Goal: Task Accomplishment & Management: Manage account settings

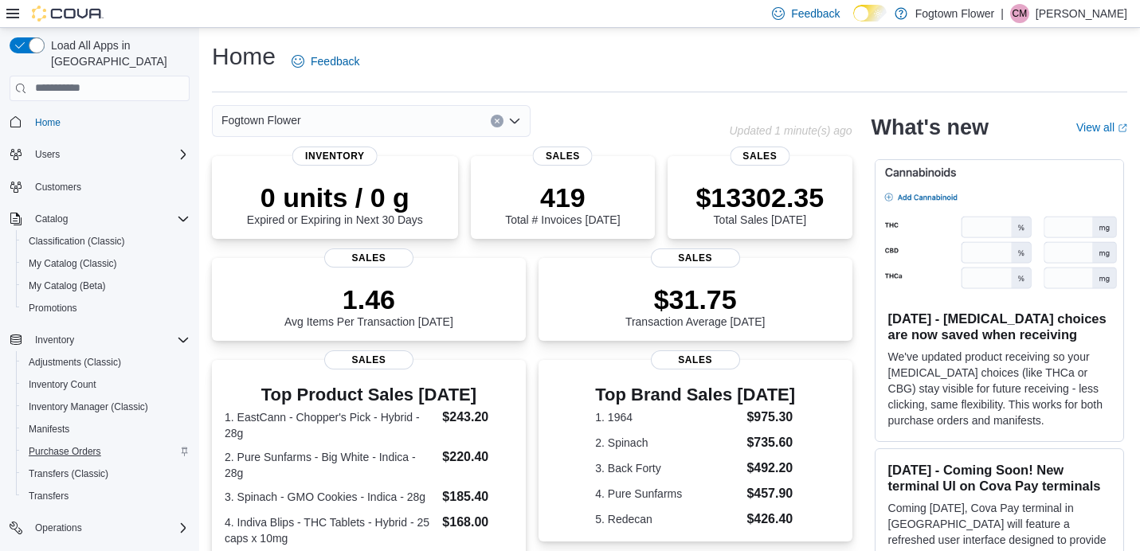
click at [69, 445] on span "Purchase Orders" at bounding box center [65, 451] width 72 height 13
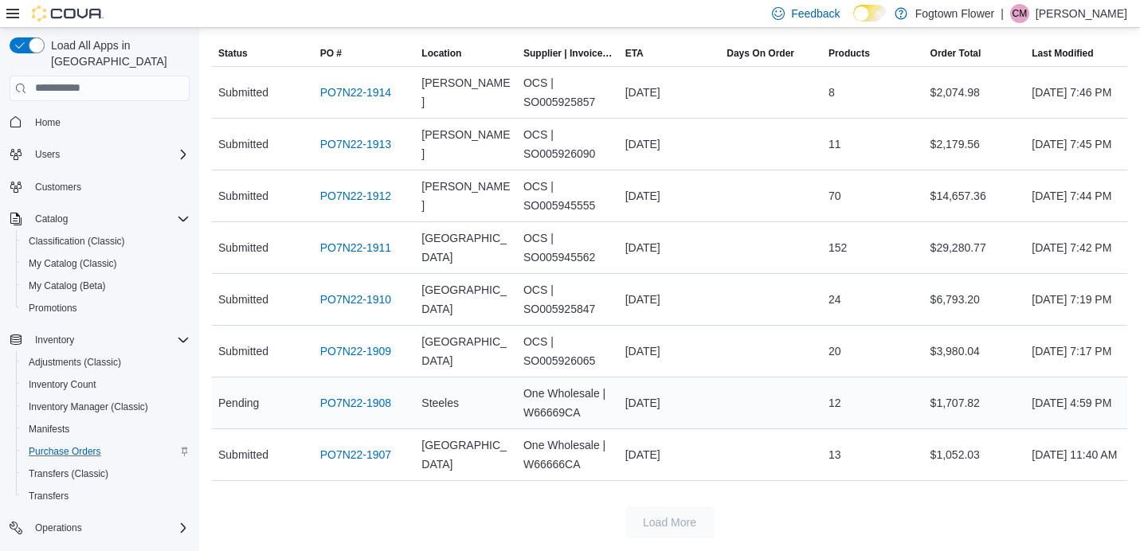
scroll to position [165, 0]
click at [340, 458] on link "PO7N22-1907" at bounding box center [356, 455] width 72 height 19
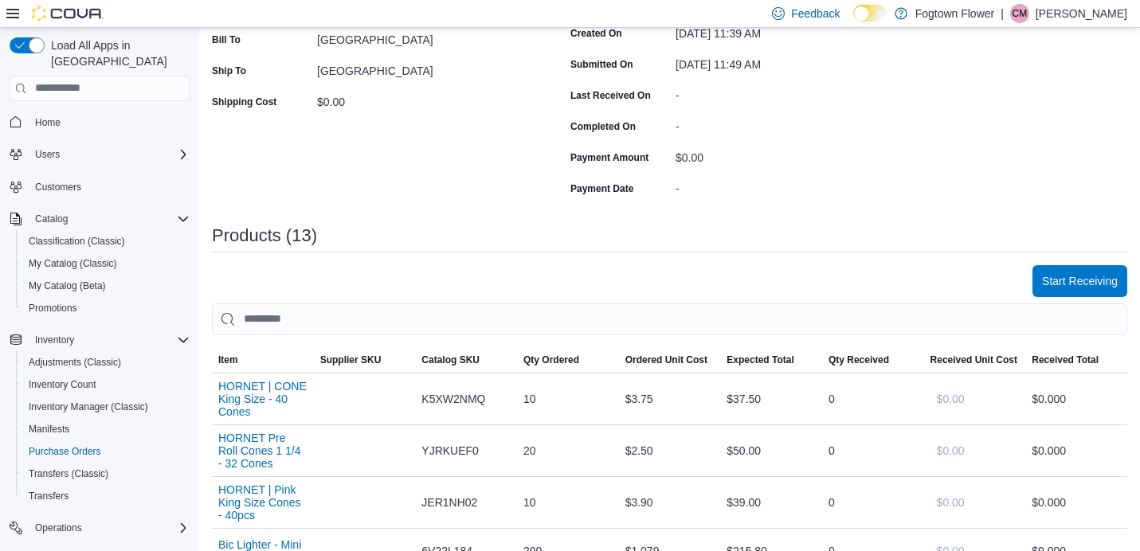
scroll to position [96, 0]
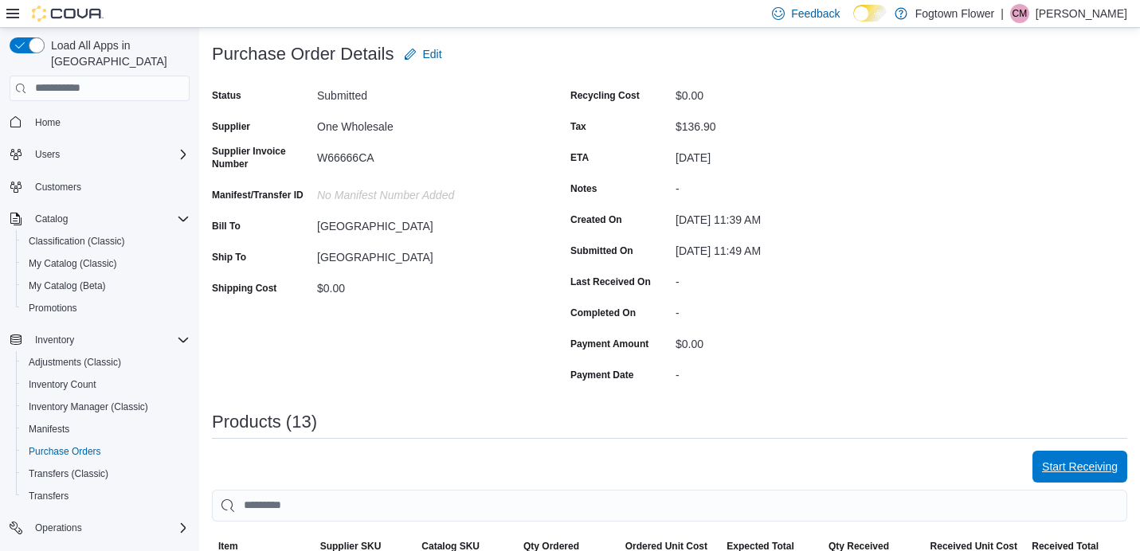
click at [1094, 462] on span "Start Receiving" at bounding box center [1080, 467] width 76 height 16
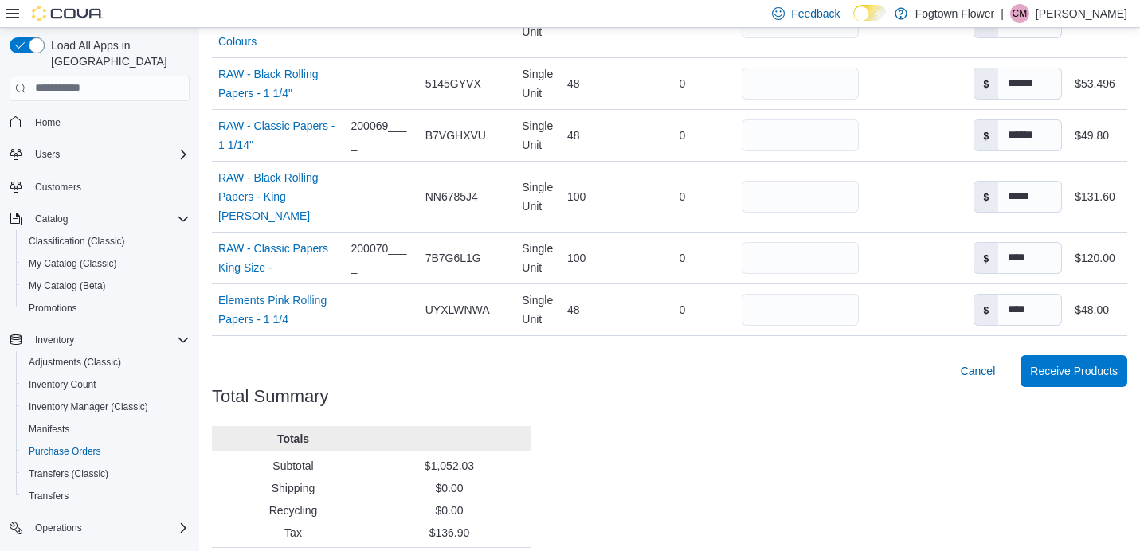
scroll to position [880, 0]
click at [1094, 363] on span "Receive Products" at bounding box center [1074, 371] width 88 height 16
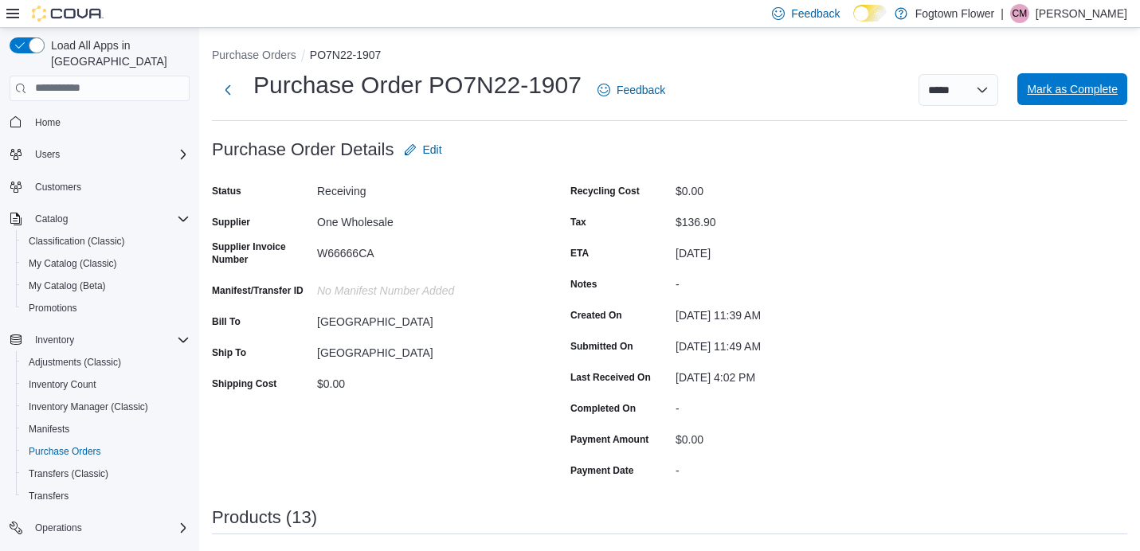
click at [1076, 90] on span "Mark as Complete" at bounding box center [1072, 89] width 91 height 16
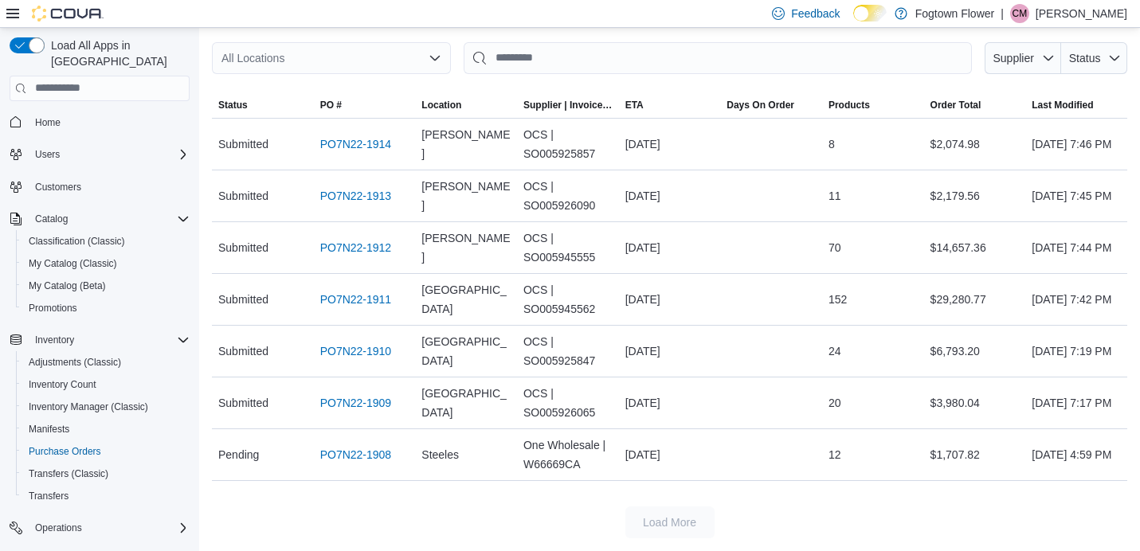
scroll to position [113, 0]
click at [76, 254] on span "My Catalog (Classic)" at bounding box center [73, 263] width 88 height 19
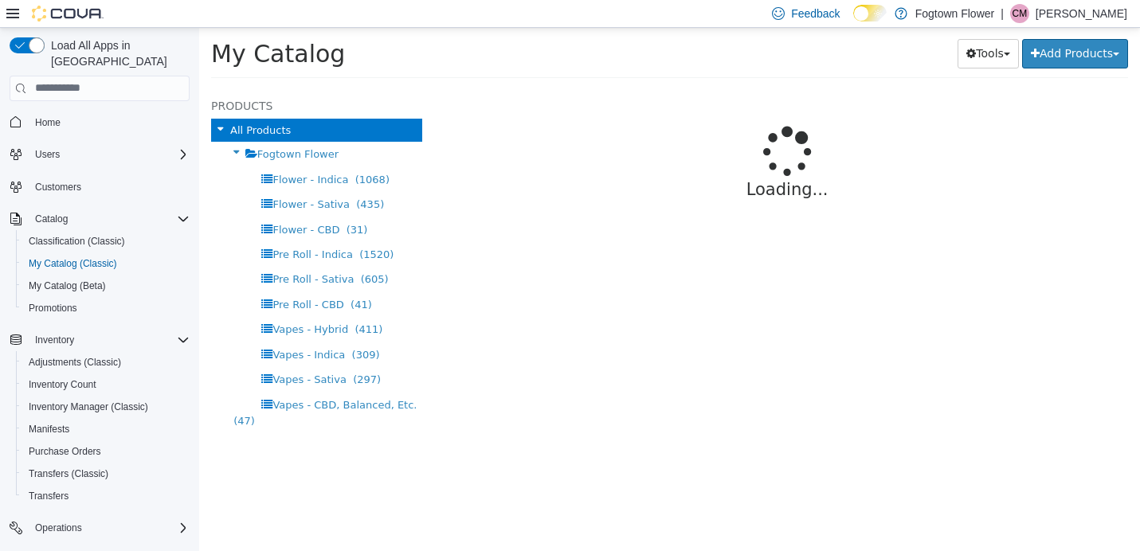
select select "**********"
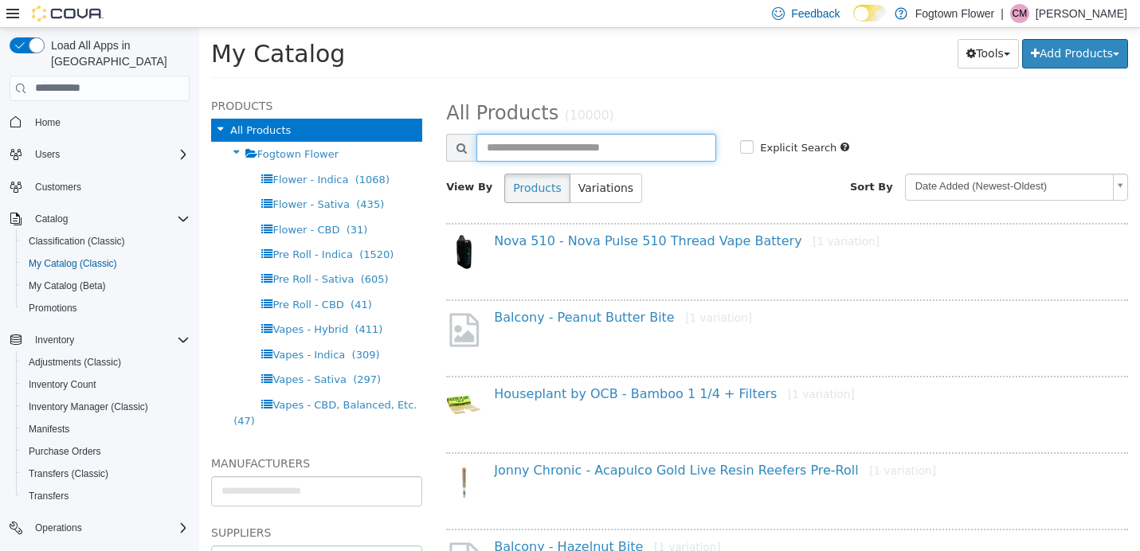
click at [532, 147] on input "text" at bounding box center [596, 147] width 240 height 28
type input "********"
select select "**********"
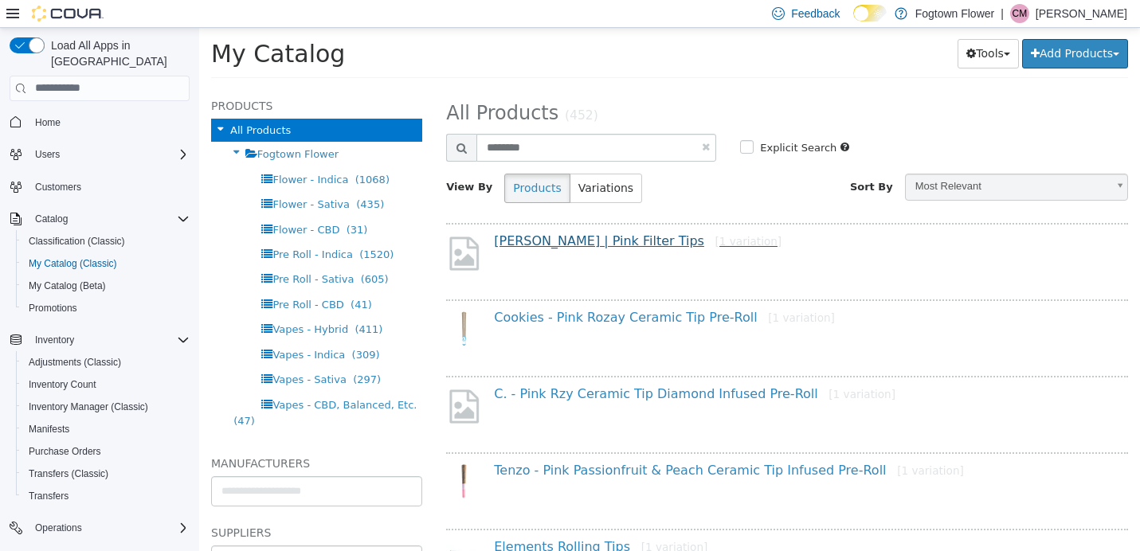
click at [596, 233] on link "Blazy Susan | Pink Filter Tips [1 variation]" at bounding box center [638, 240] width 288 height 15
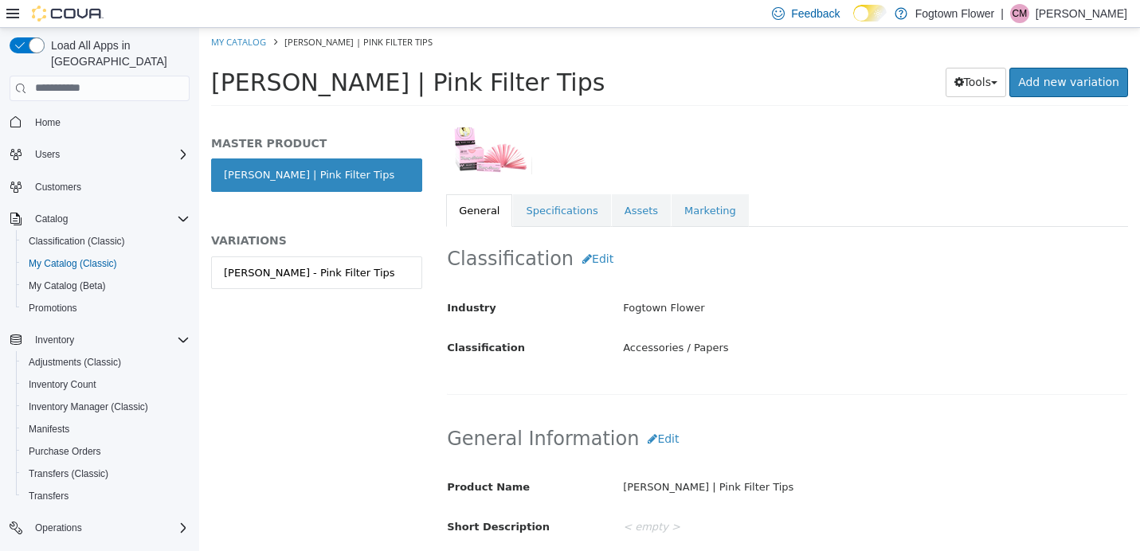
scroll to position [224, 0]
click at [341, 273] on div "Blazy Susan - Pink Filter Tips" at bounding box center [309, 272] width 171 height 16
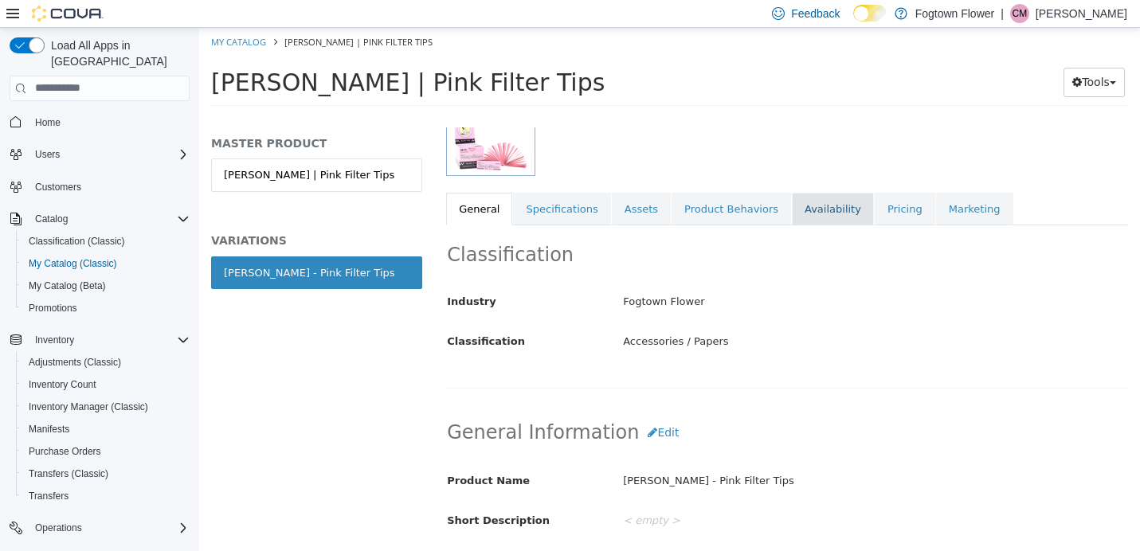
click at [824, 205] on link "Availability" at bounding box center [833, 208] width 82 height 33
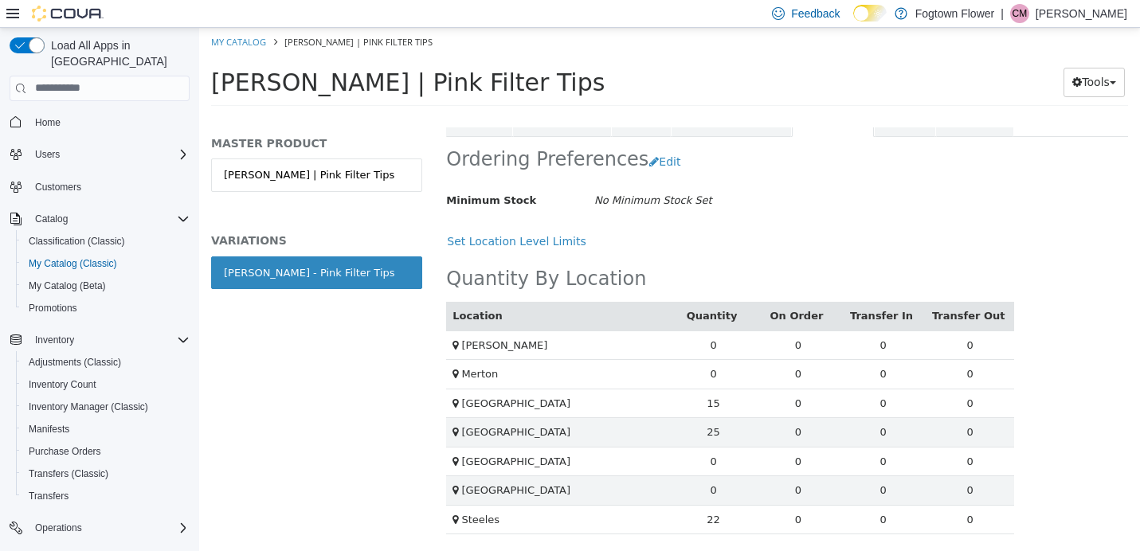
scroll to position [329, 0]
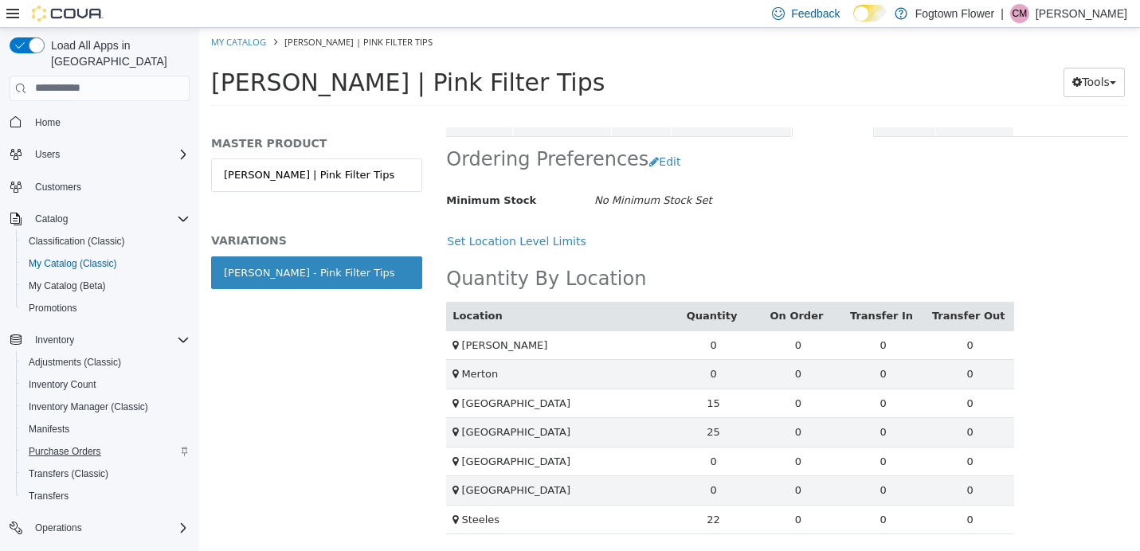
click at [80, 445] on span "Purchase Orders" at bounding box center [65, 451] width 72 height 13
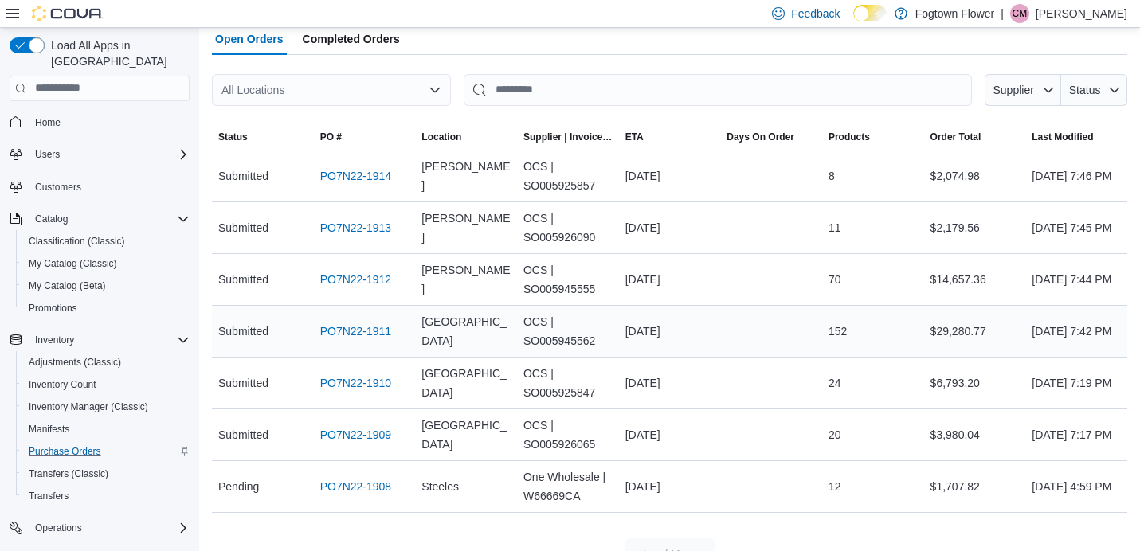
scroll to position [72, 0]
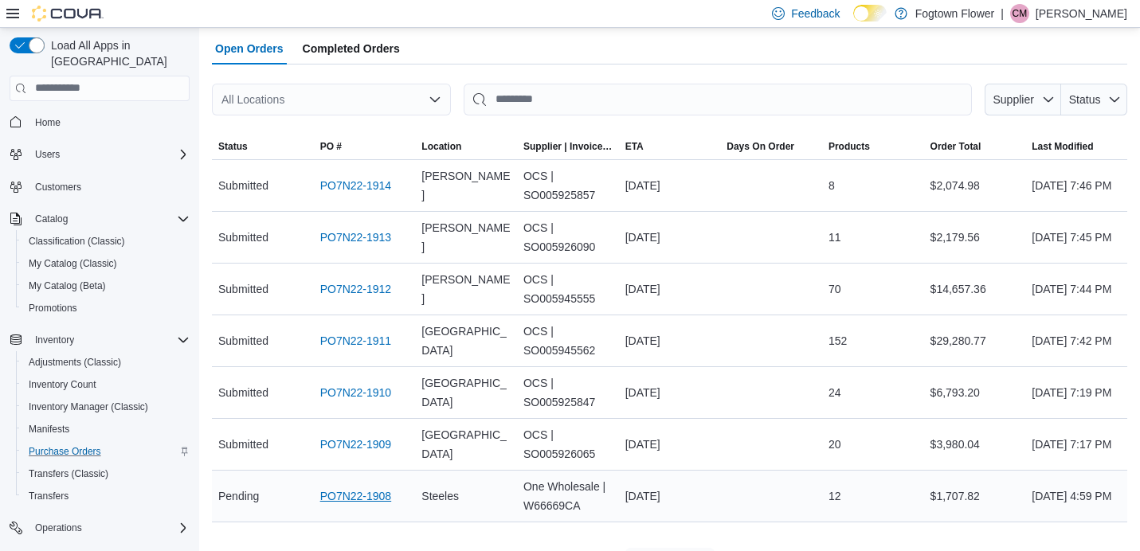
click at [374, 493] on link "PO7N22-1908" at bounding box center [356, 496] width 72 height 19
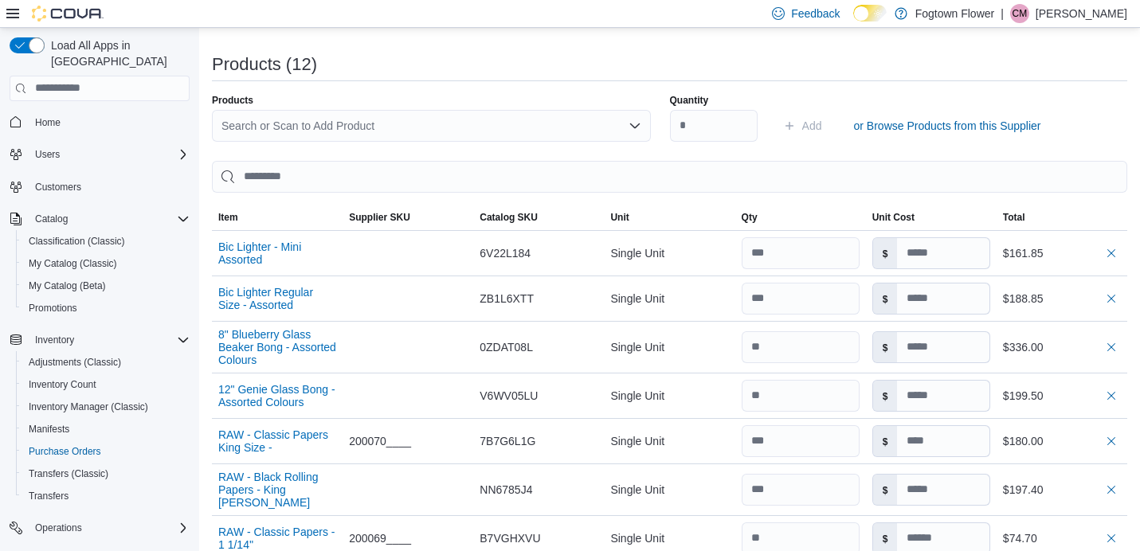
scroll to position [454, 0]
click at [551, 123] on div "Search or Scan to Add Product" at bounding box center [431, 125] width 439 height 32
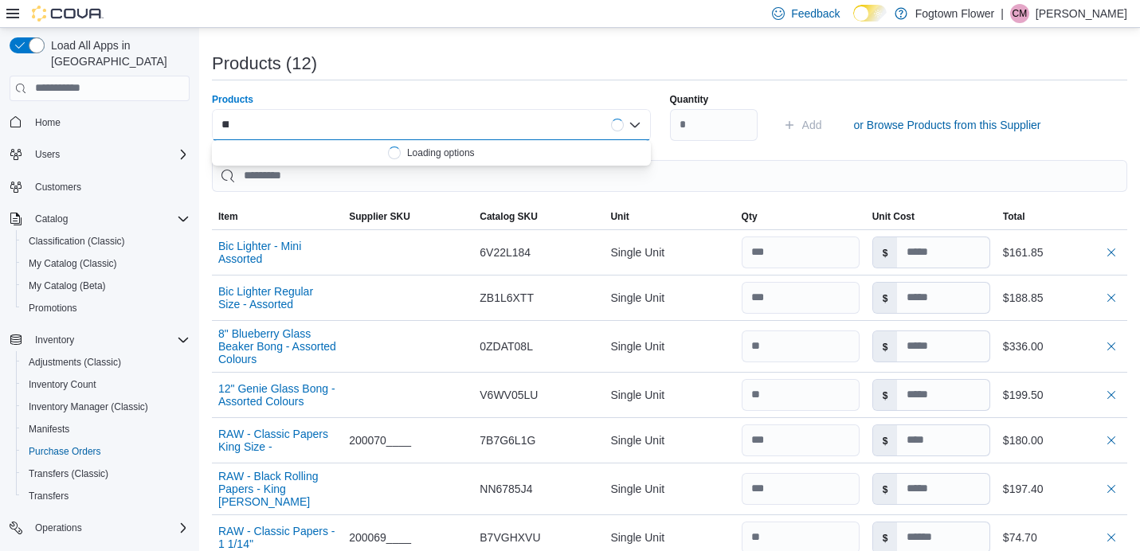
type input "****"
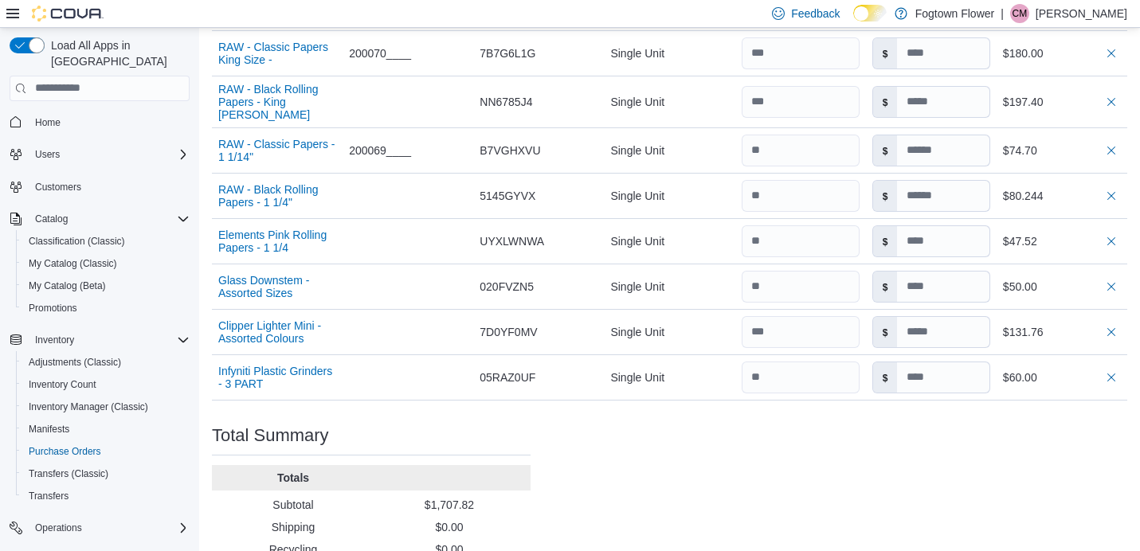
scroll to position [852, 0]
